Goal: Information Seeking & Learning: Learn about a topic

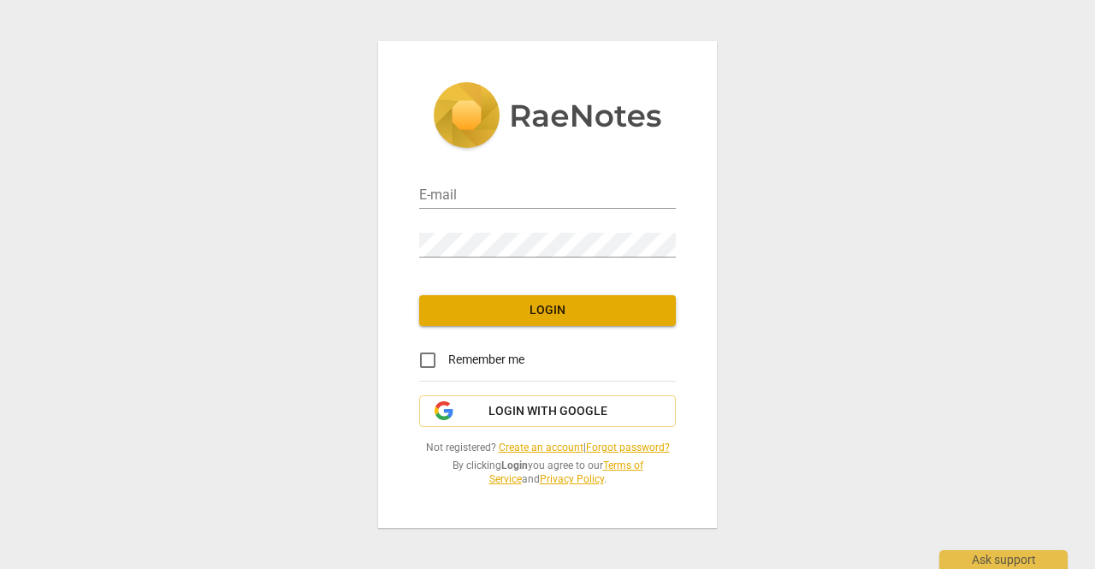
type input "[EMAIL_ADDRESS][DOMAIN_NAME]"
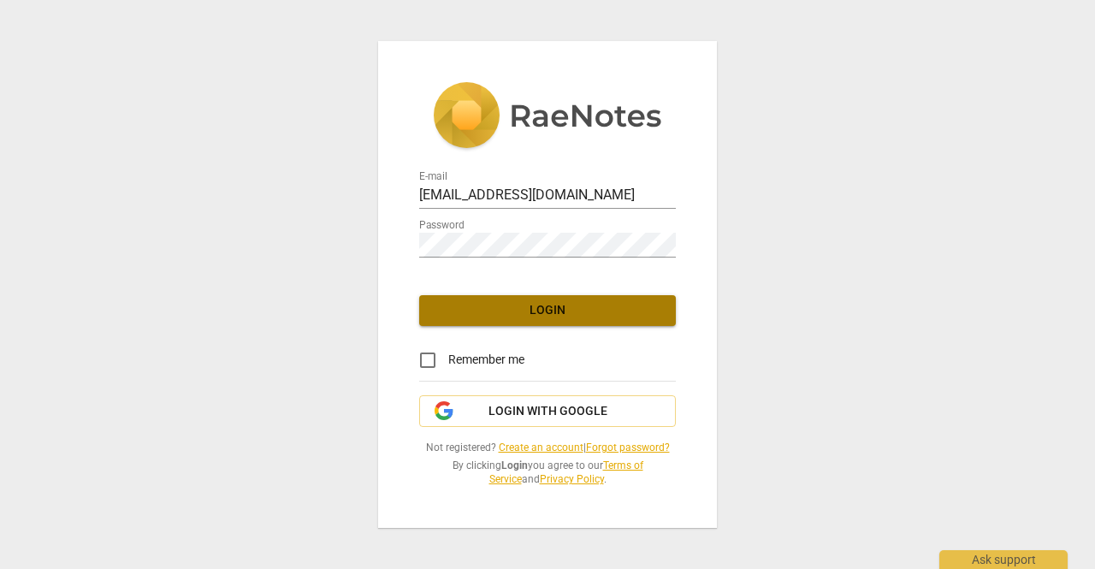
click at [571, 312] on span "Login" at bounding box center [547, 310] width 229 height 17
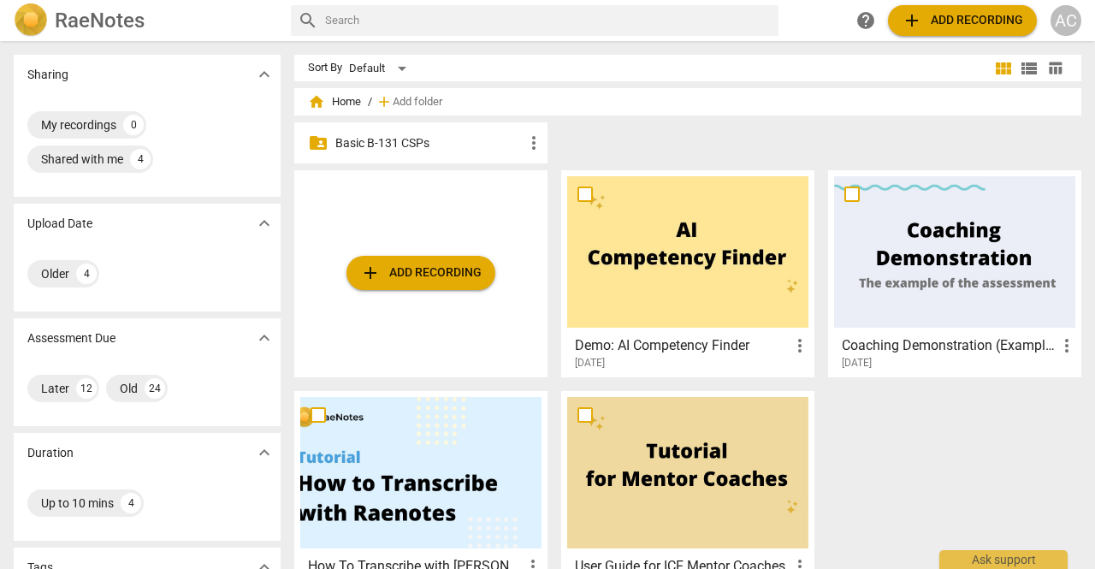
click at [403, 138] on p "Basic B-131 CSPs" at bounding box center [429, 143] width 188 height 18
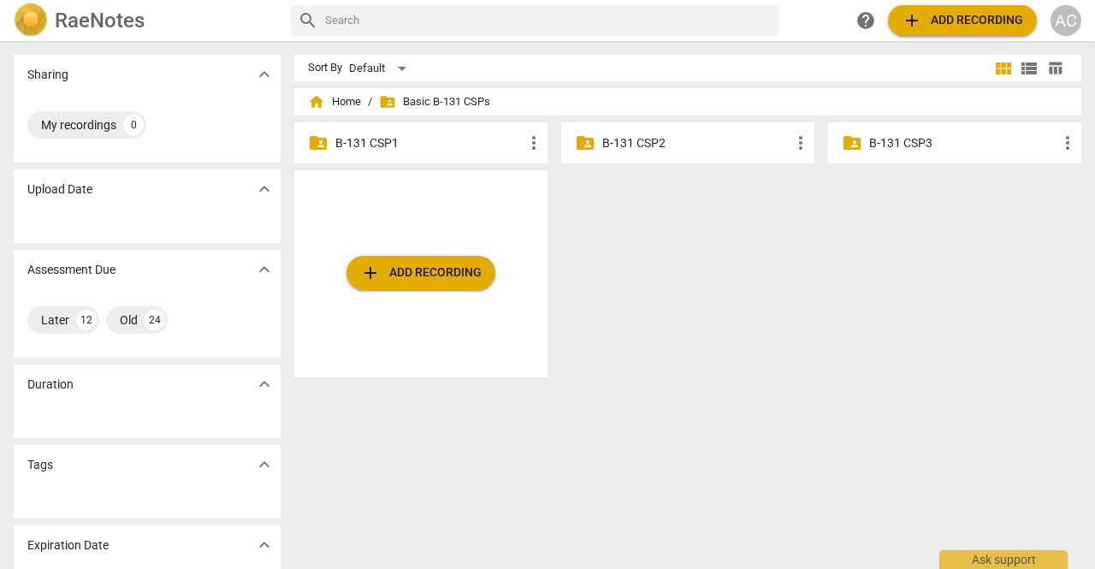
click at [712, 145] on p "B-131 CSP2" at bounding box center [696, 143] width 188 height 18
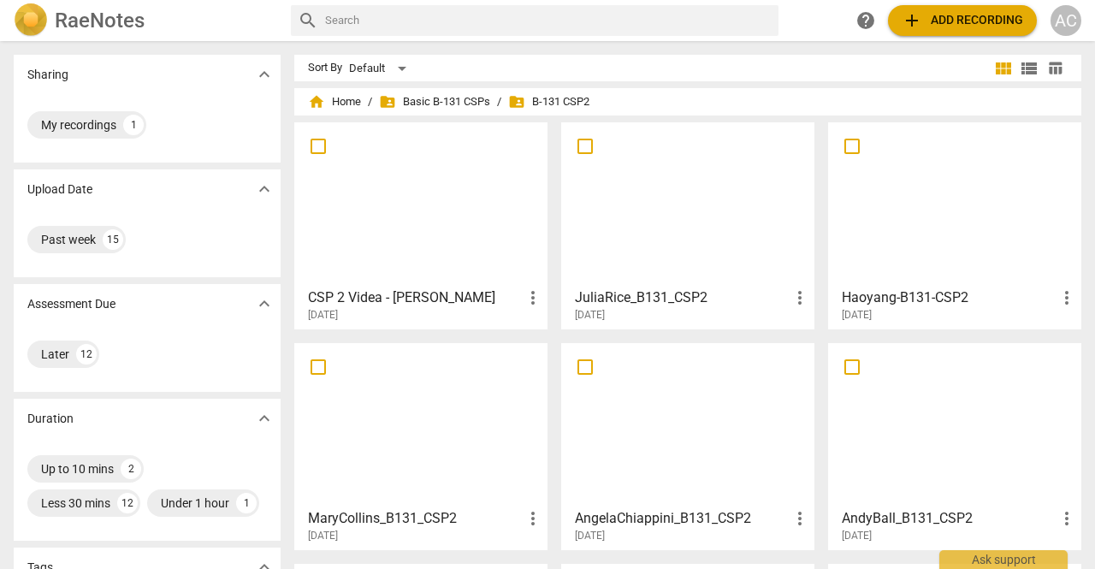
click at [659, 442] on div at bounding box center [687, 424] width 241 height 151
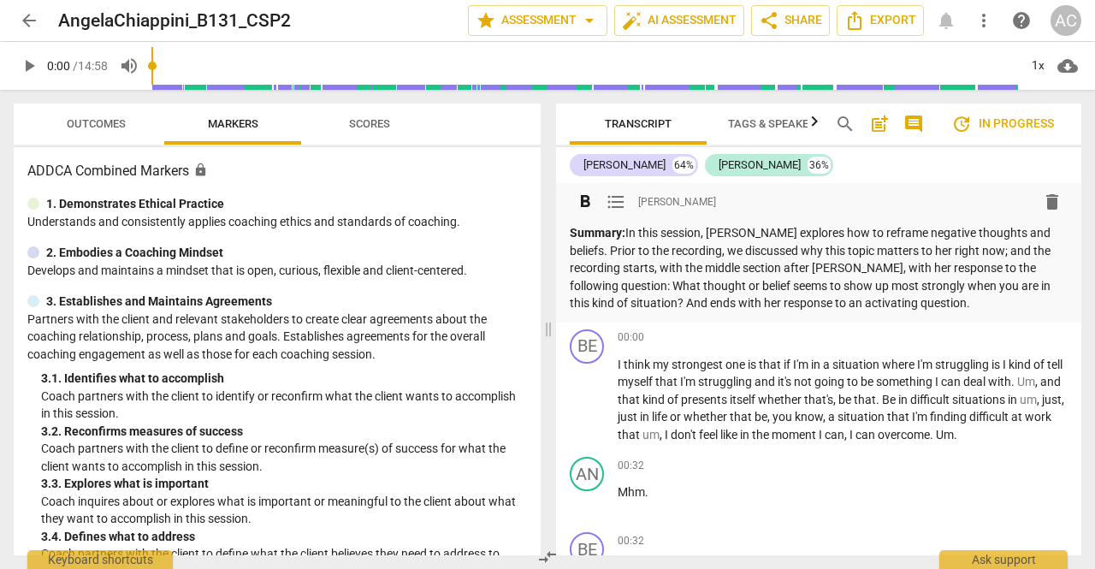
click at [934, 250] on p "Summary: In this session, [PERSON_NAME] explores how to reframe negative though…" at bounding box center [819, 268] width 498 height 88
click at [939, 250] on p "Summary: In this session, [PERSON_NAME] explores how to reframe negative though…" at bounding box center [819, 268] width 498 height 88
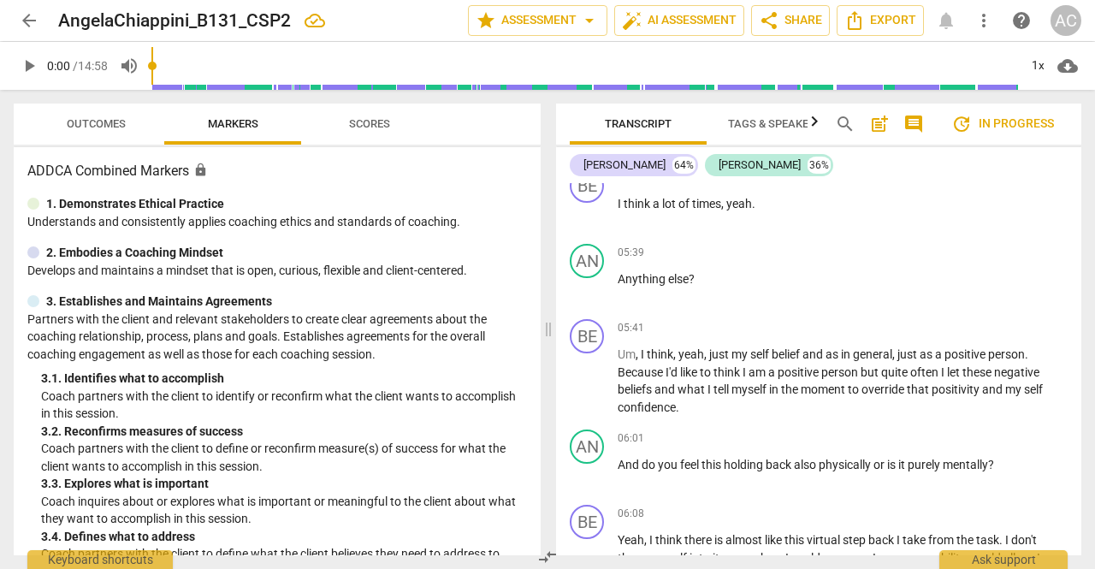
scroll to position [2578, 0]
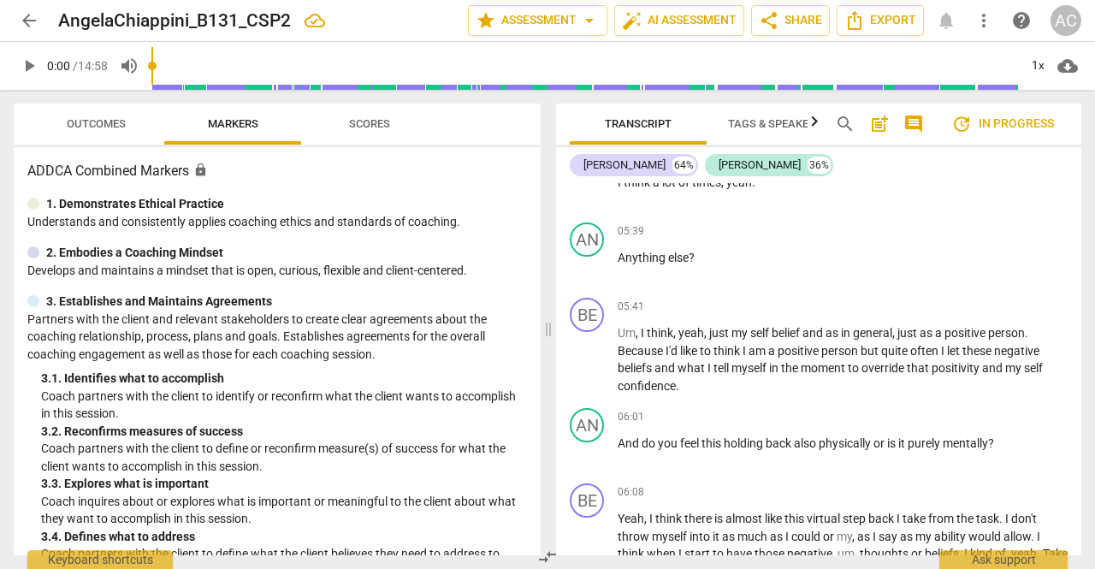
click at [26, 27] on span "arrow_back" at bounding box center [29, 20] width 21 height 21
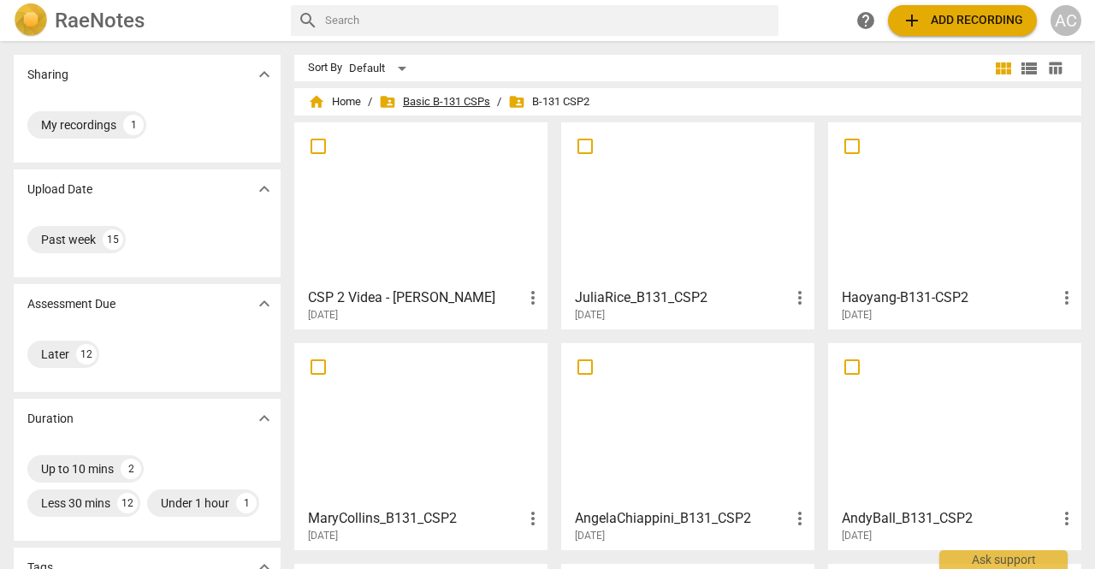
click at [438, 105] on span "folder_shared Basic B-131 CSPs" at bounding box center [434, 101] width 111 height 17
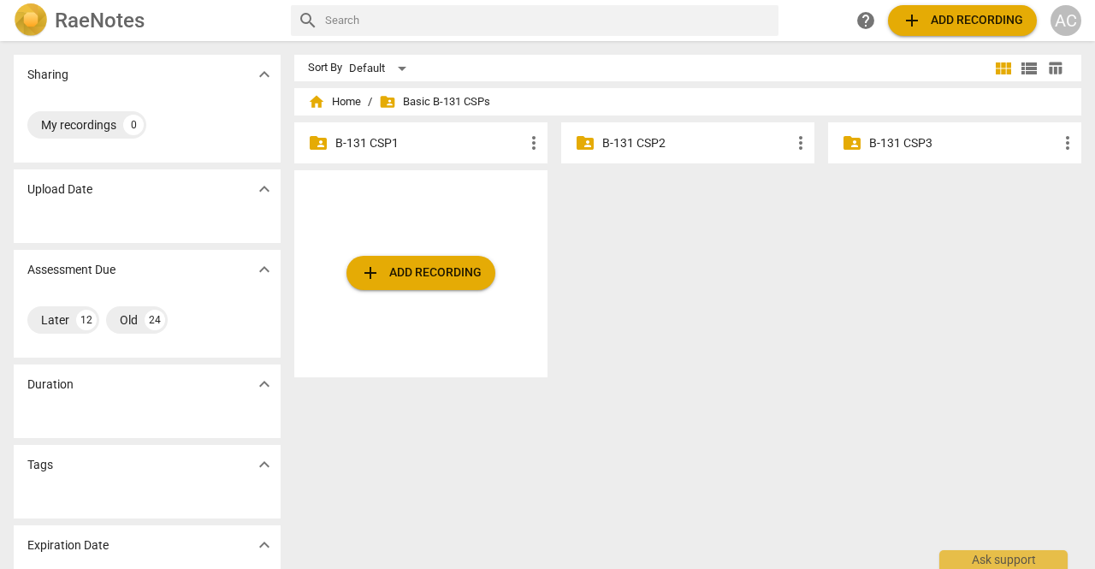
click at [394, 150] on p "B-131 CSP1" at bounding box center [429, 143] width 188 height 18
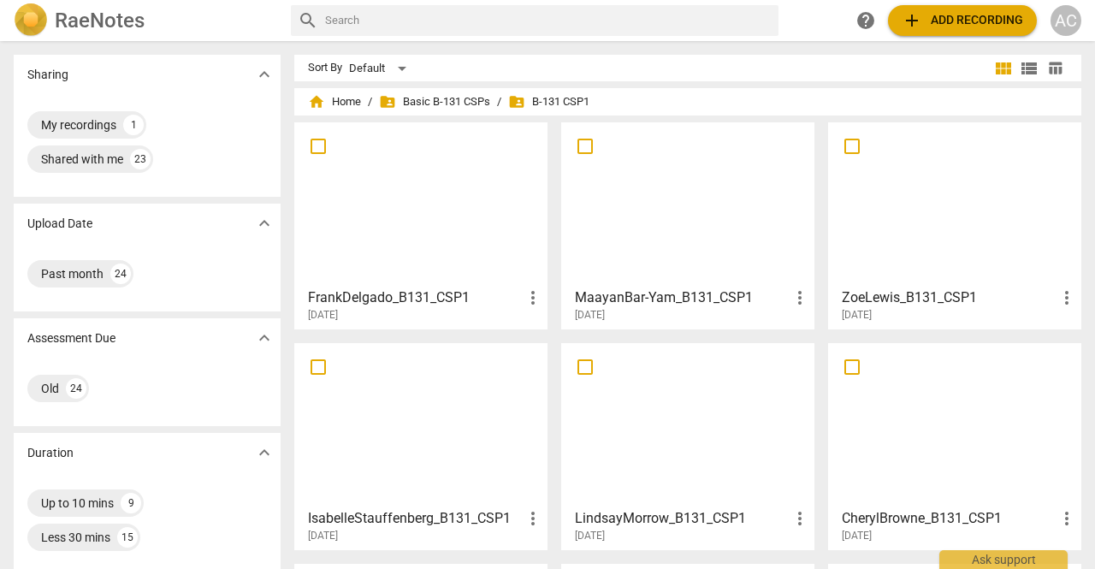
scroll to position [607, 0]
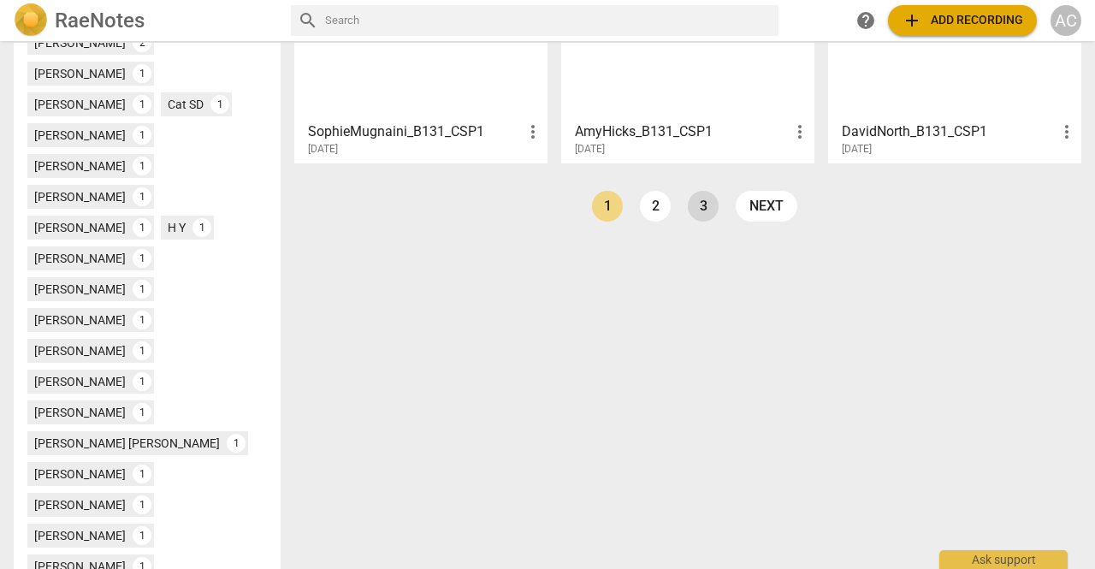
click at [700, 210] on link "3" at bounding box center [703, 206] width 31 height 31
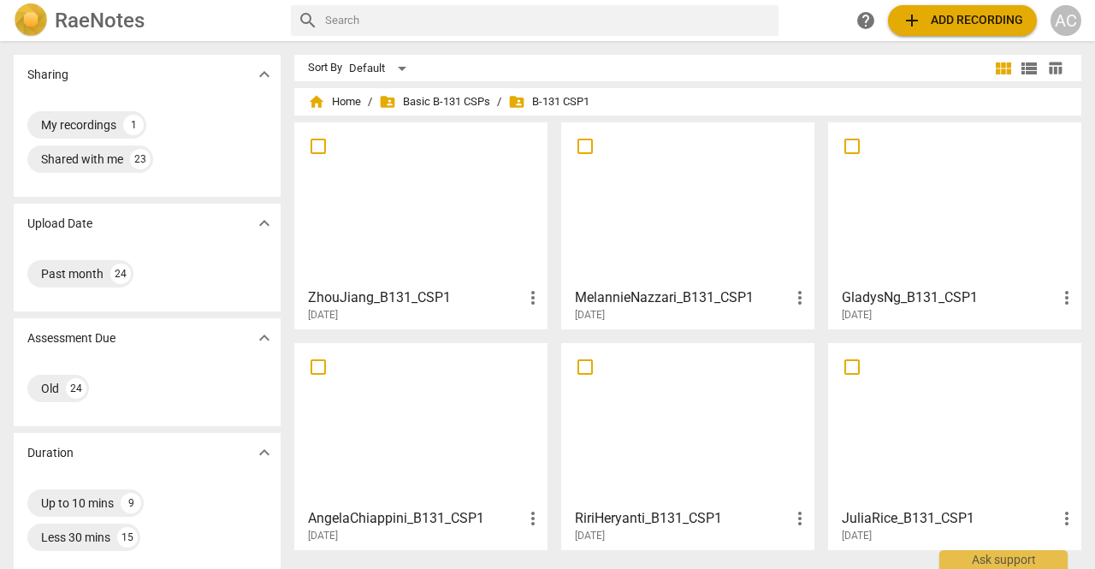
click at [431, 408] on div at bounding box center [420, 424] width 241 height 151
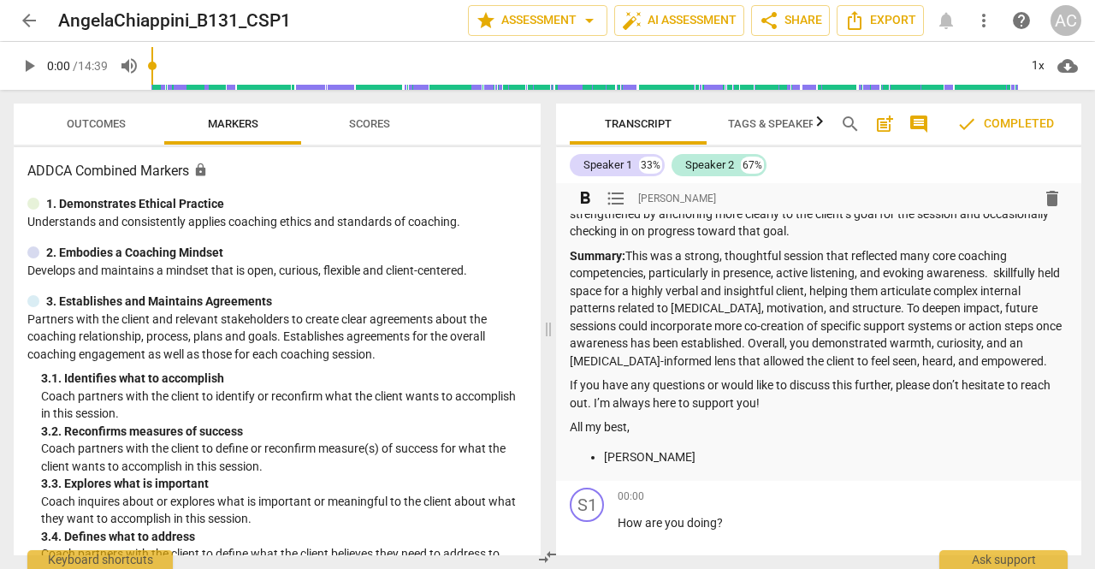
scroll to position [613, 0]
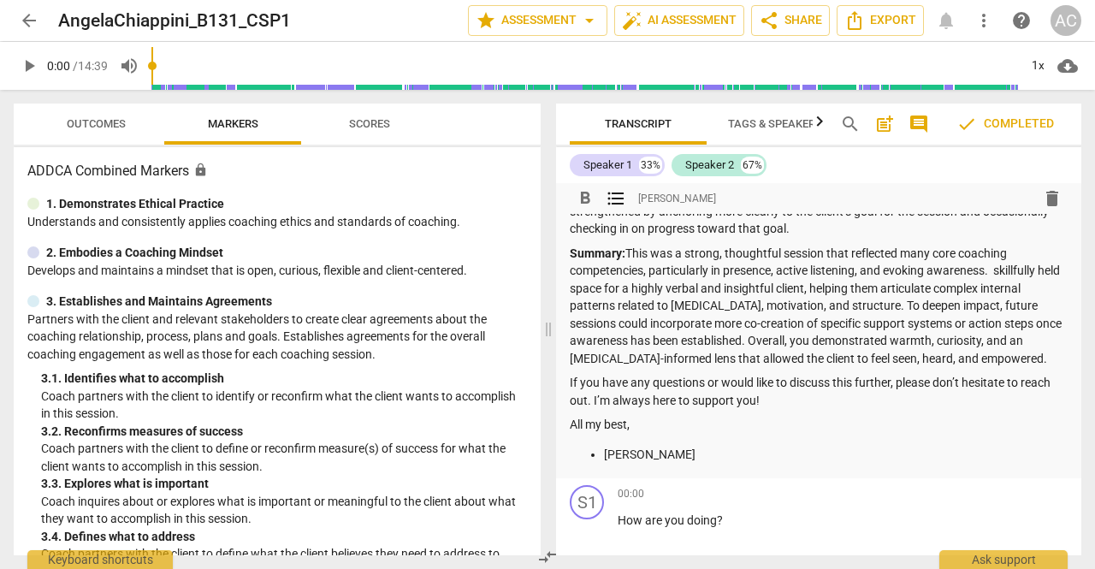
click at [602, 456] on ul "[PERSON_NAME]" at bounding box center [819, 455] width 498 height 18
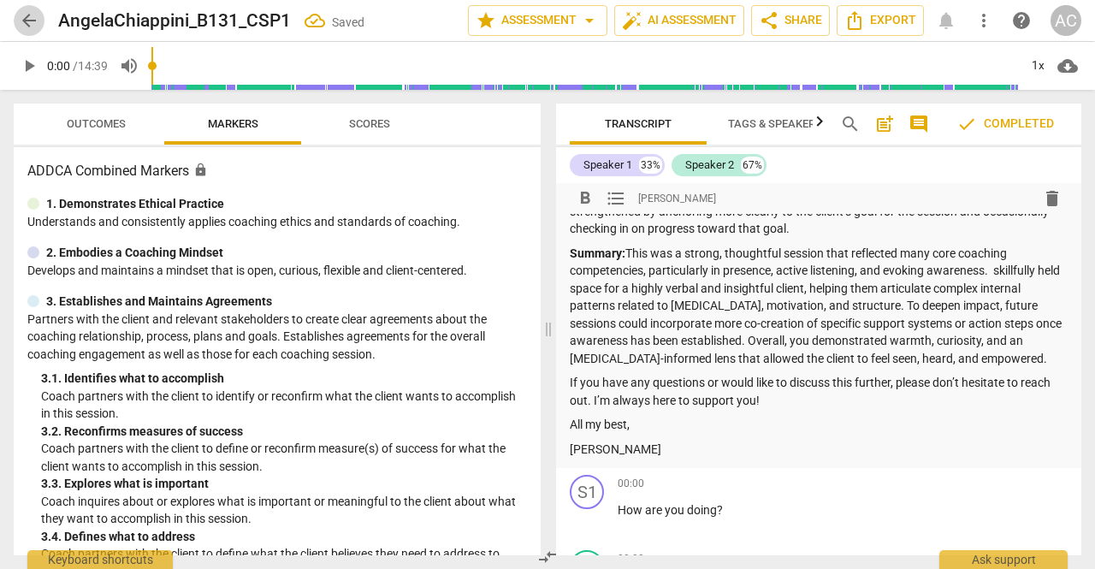
click at [33, 17] on span "arrow_back" at bounding box center [29, 20] width 21 height 21
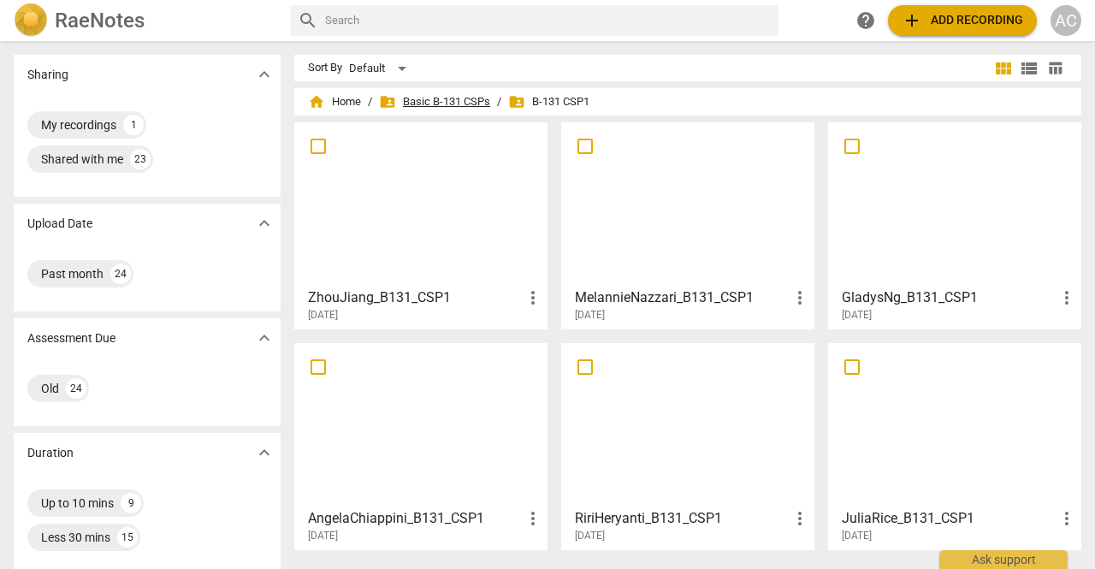
click at [483, 99] on span "folder_shared Basic B-131 CSPs" at bounding box center [434, 101] width 111 height 17
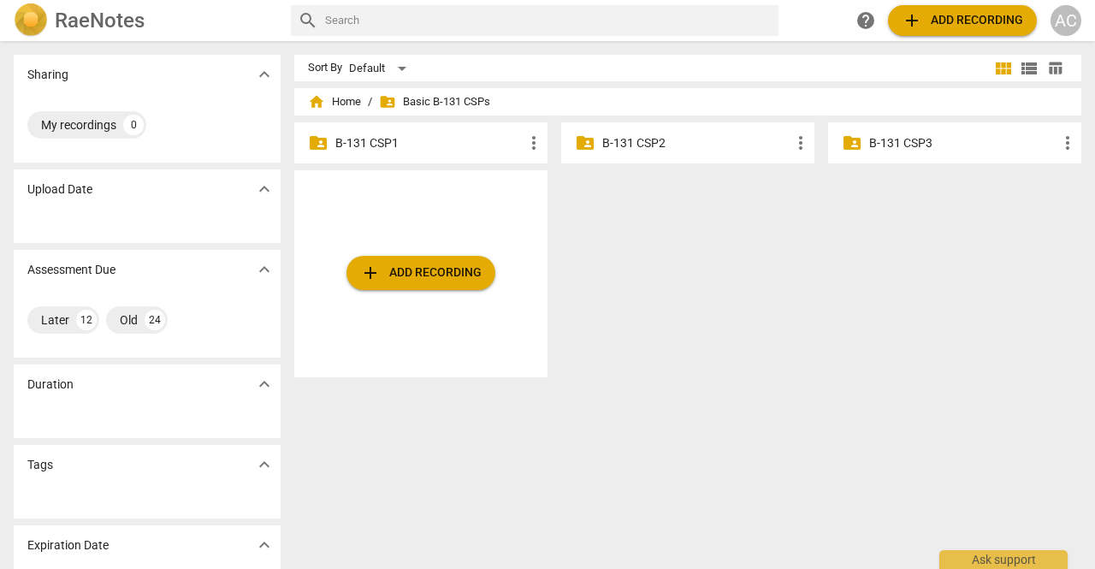
click at [632, 141] on p "B-131 CSP2" at bounding box center [696, 143] width 188 height 18
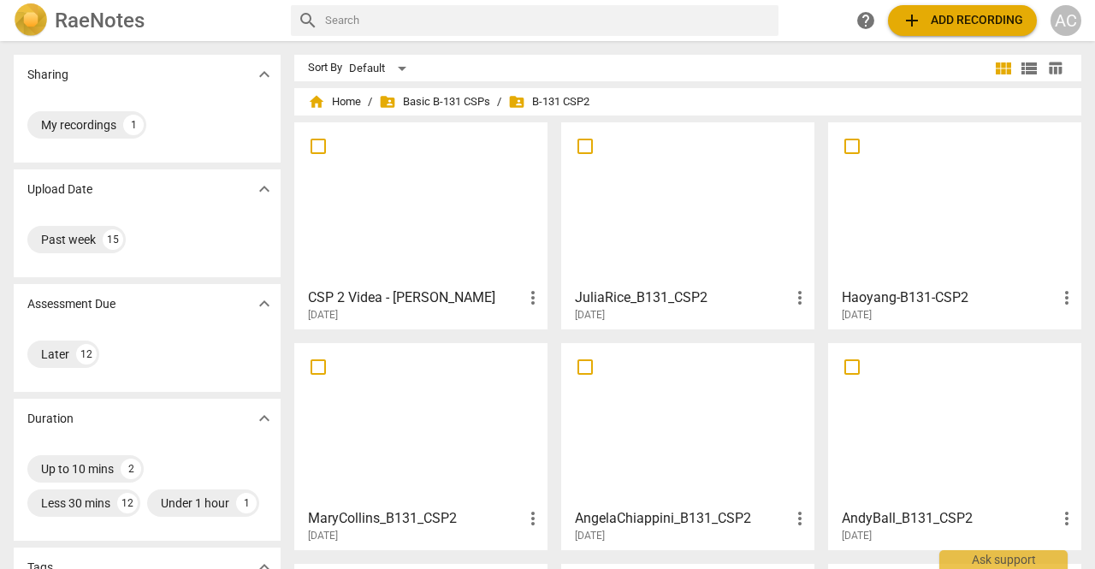
click at [662, 204] on div at bounding box center [687, 203] width 241 height 151
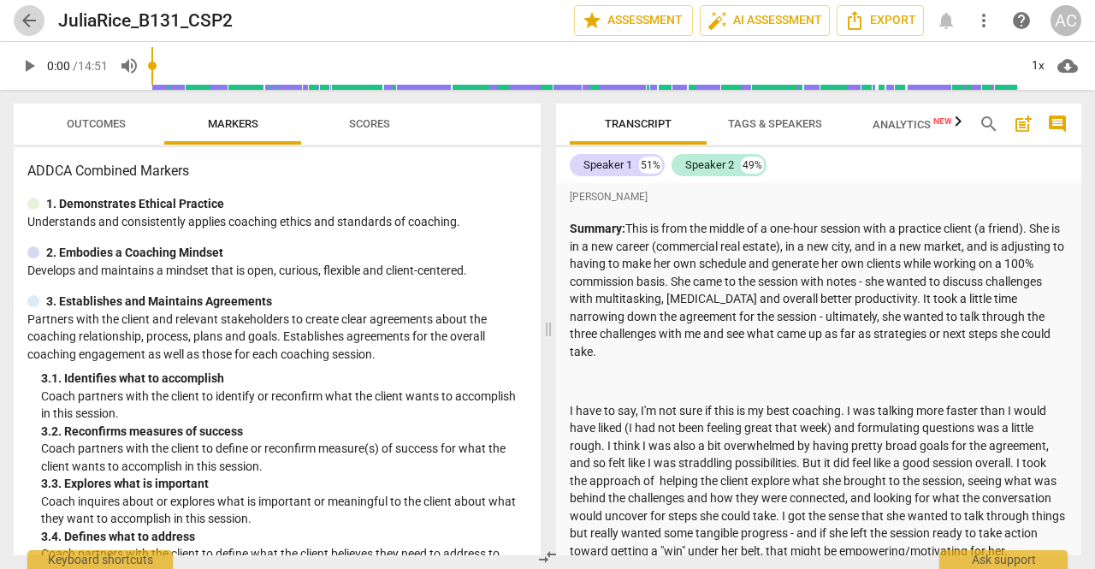
click at [34, 13] on span "arrow_back" at bounding box center [29, 20] width 21 height 21
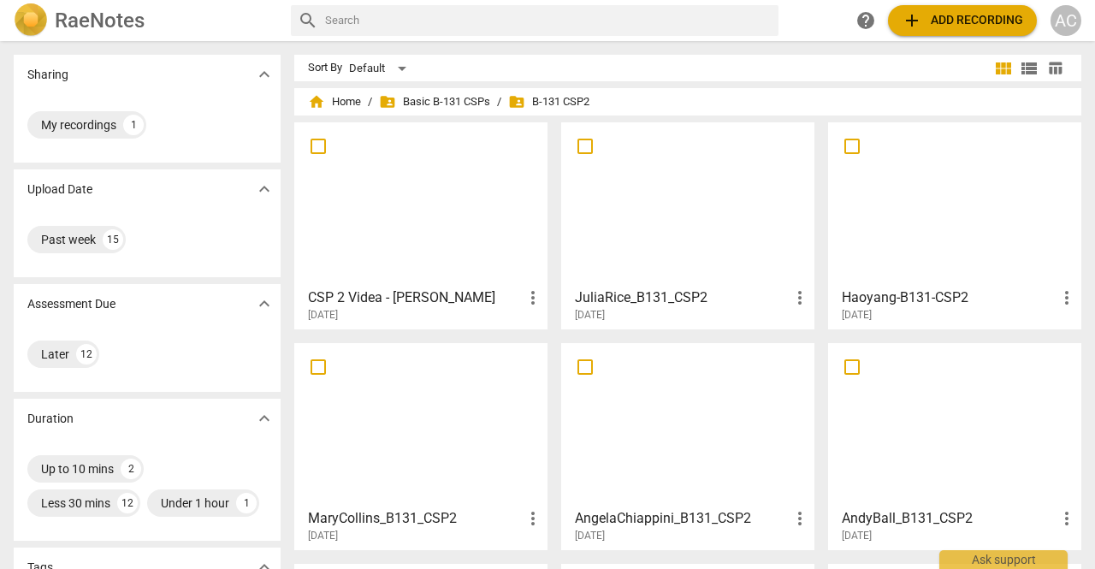
click at [392, 173] on div at bounding box center [420, 203] width 241 height 151
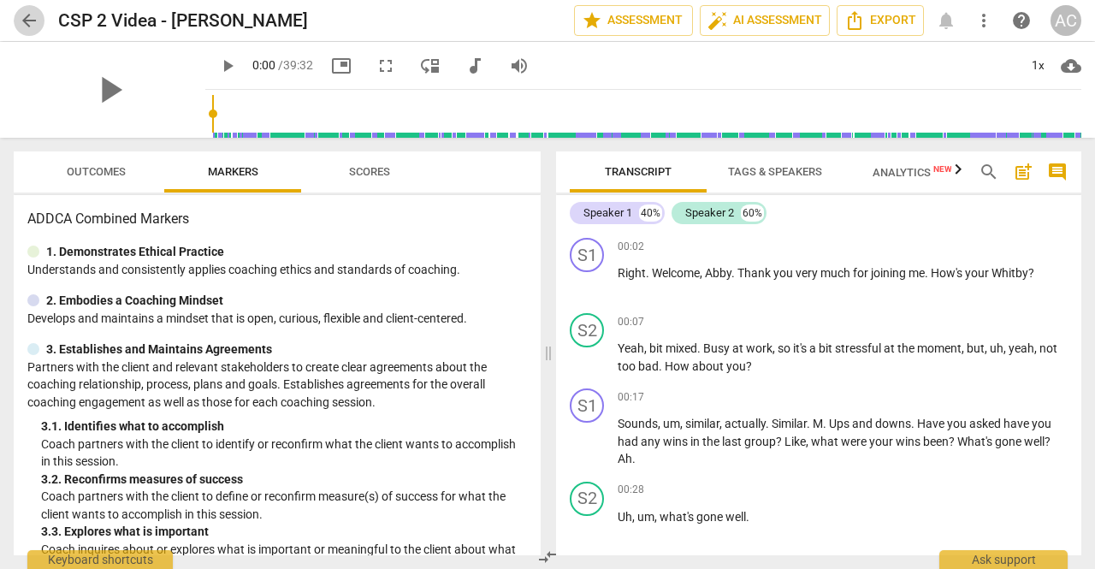
click at [41, 15] on span "arrow_back" at bounding box center [29, 20] width 31 height 21
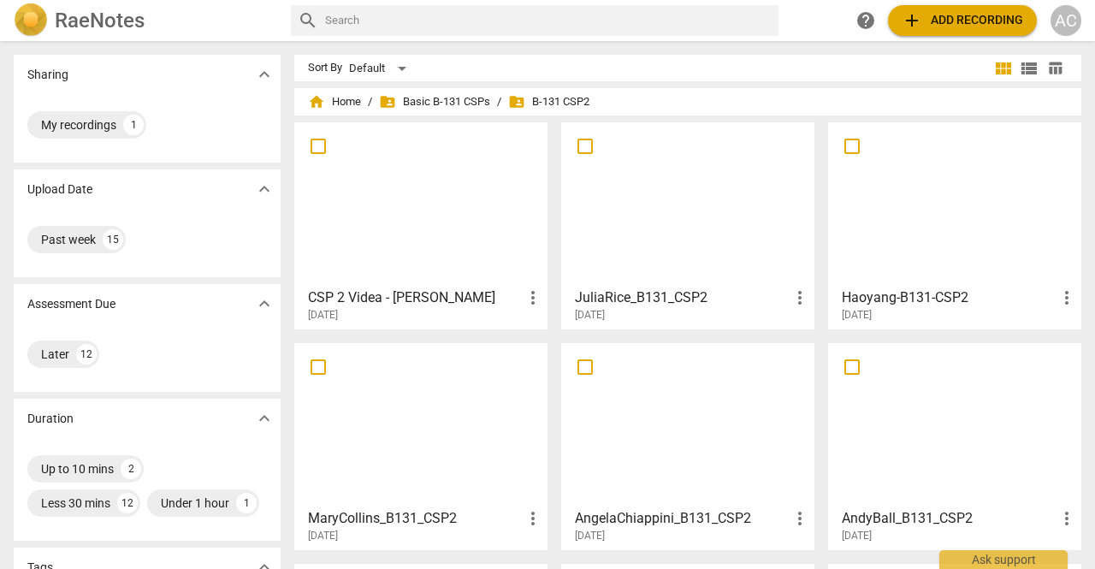
click at [948, 210] on div at bounding box center [954, 203] width 241 height 151
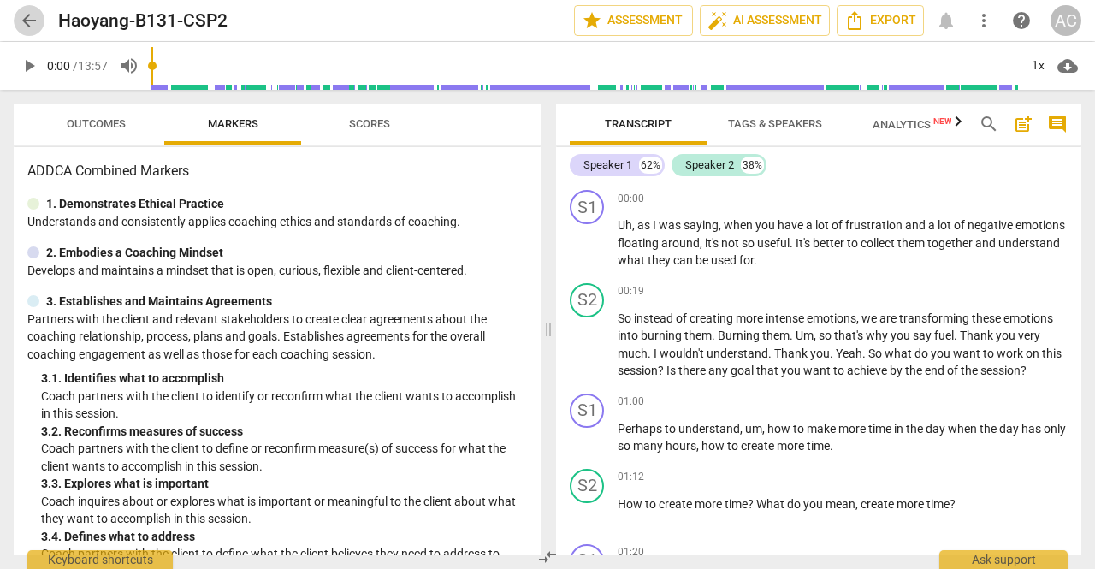
click at [37, 23] on span "arrow_back" at bounding box center [29, 20] width 21 height 21
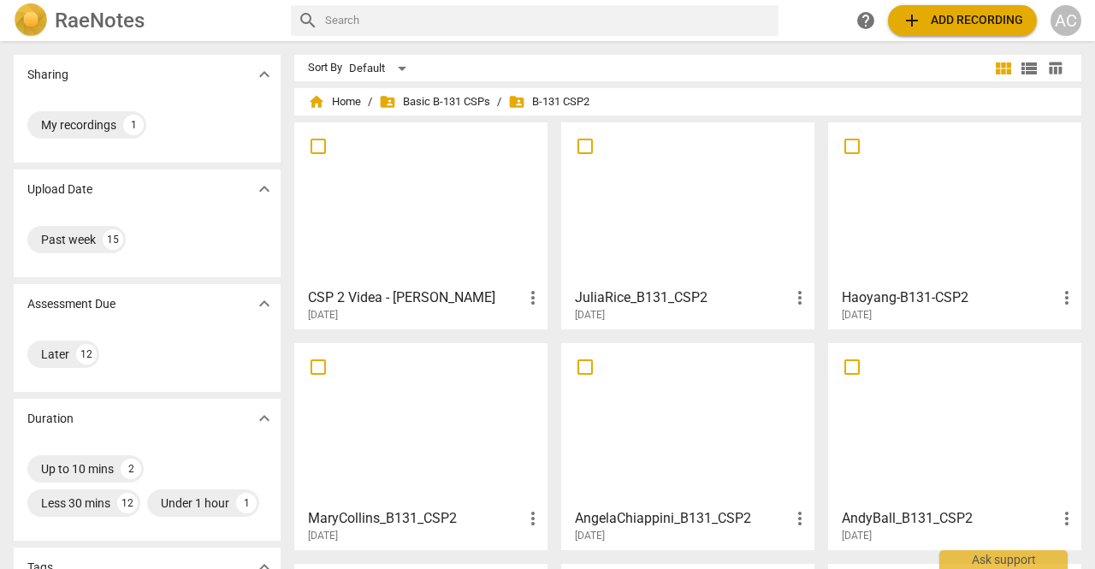
click at [696, 207] on div at bounding box center [687, 203] width 241 height 151
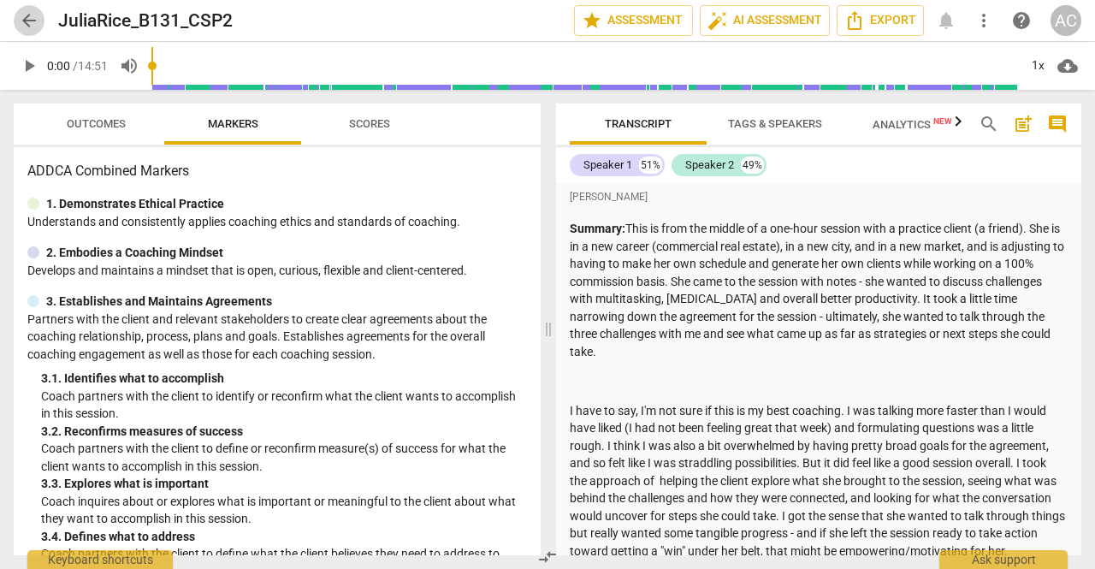
click at [35, 25] on span "arrow_back" at bounding box center [29, 20] width 21 height 21
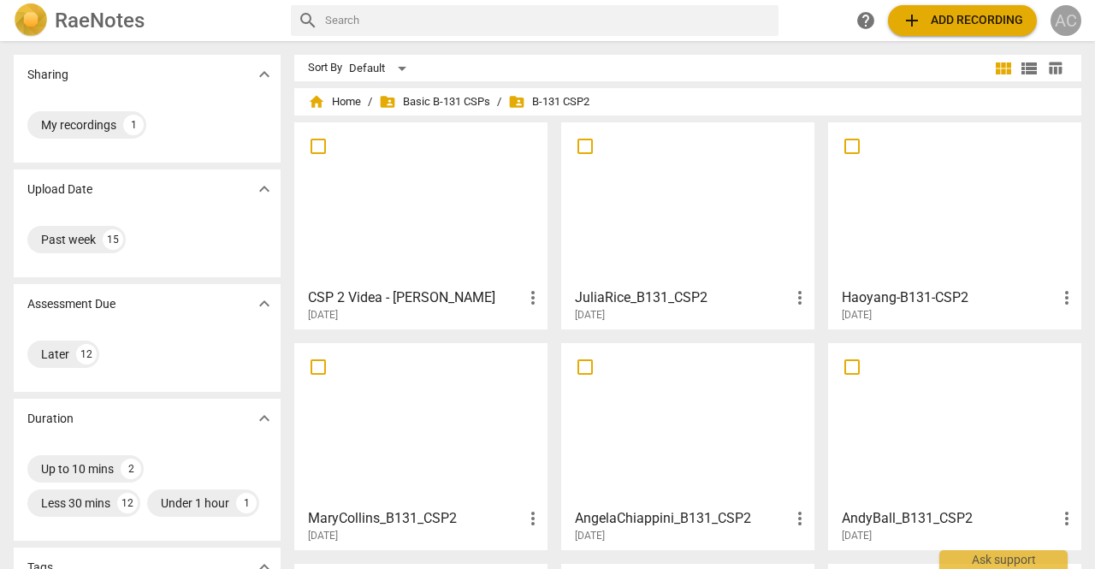
click at [1068, 28] on div "AC" at bounding box center [1066, 20] width 31 height 31
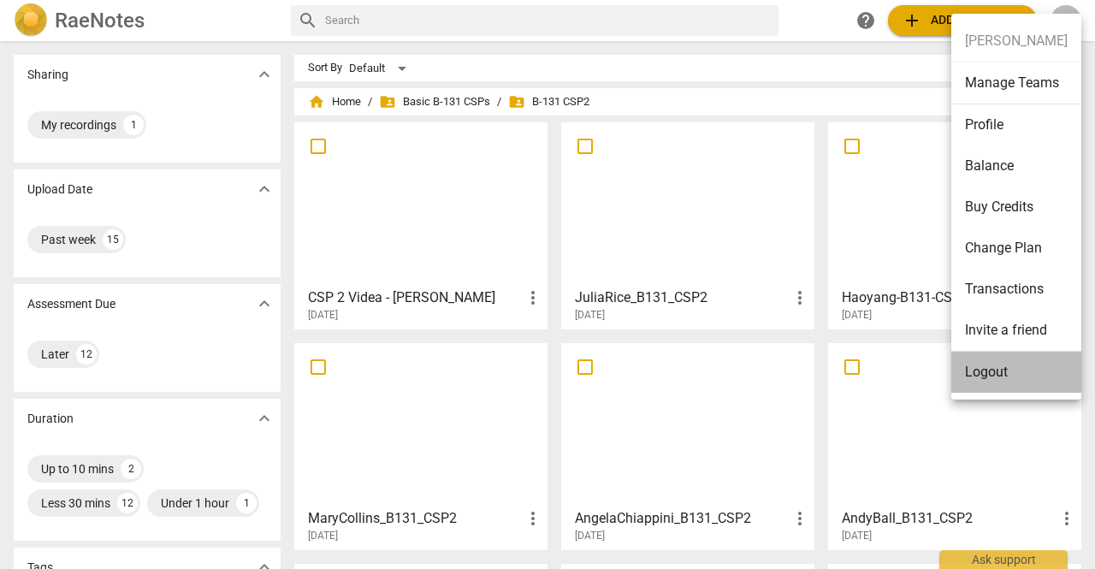
click at [1011, 367] on li "Logout" at bounding box center [1016, 372] width 130 height 41
